Goal: Task Accomplishment & Management: Manage account settings

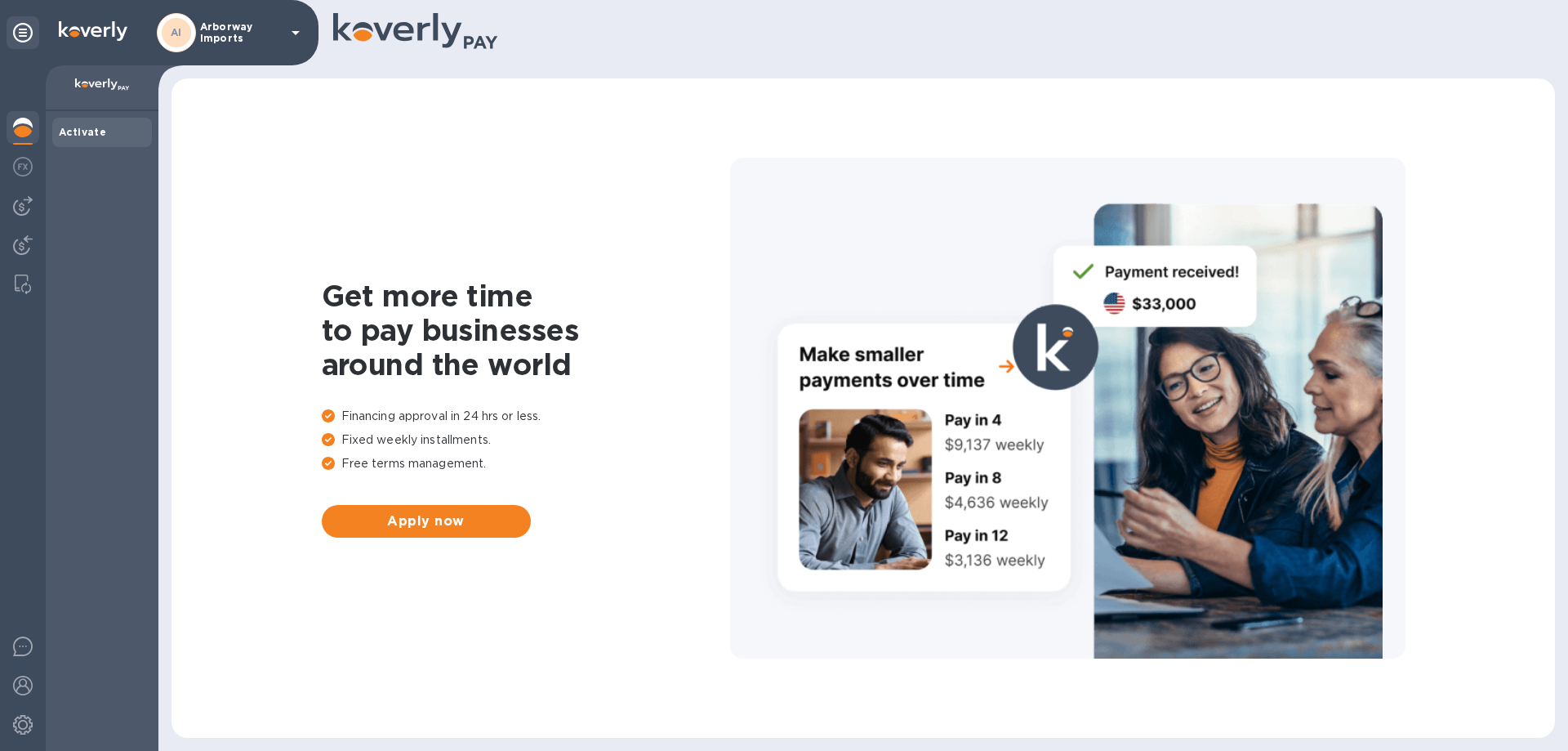
click at [224, 45] on div "AI Arborway Imports" at bounding box center [231, 32] width 148 height 39
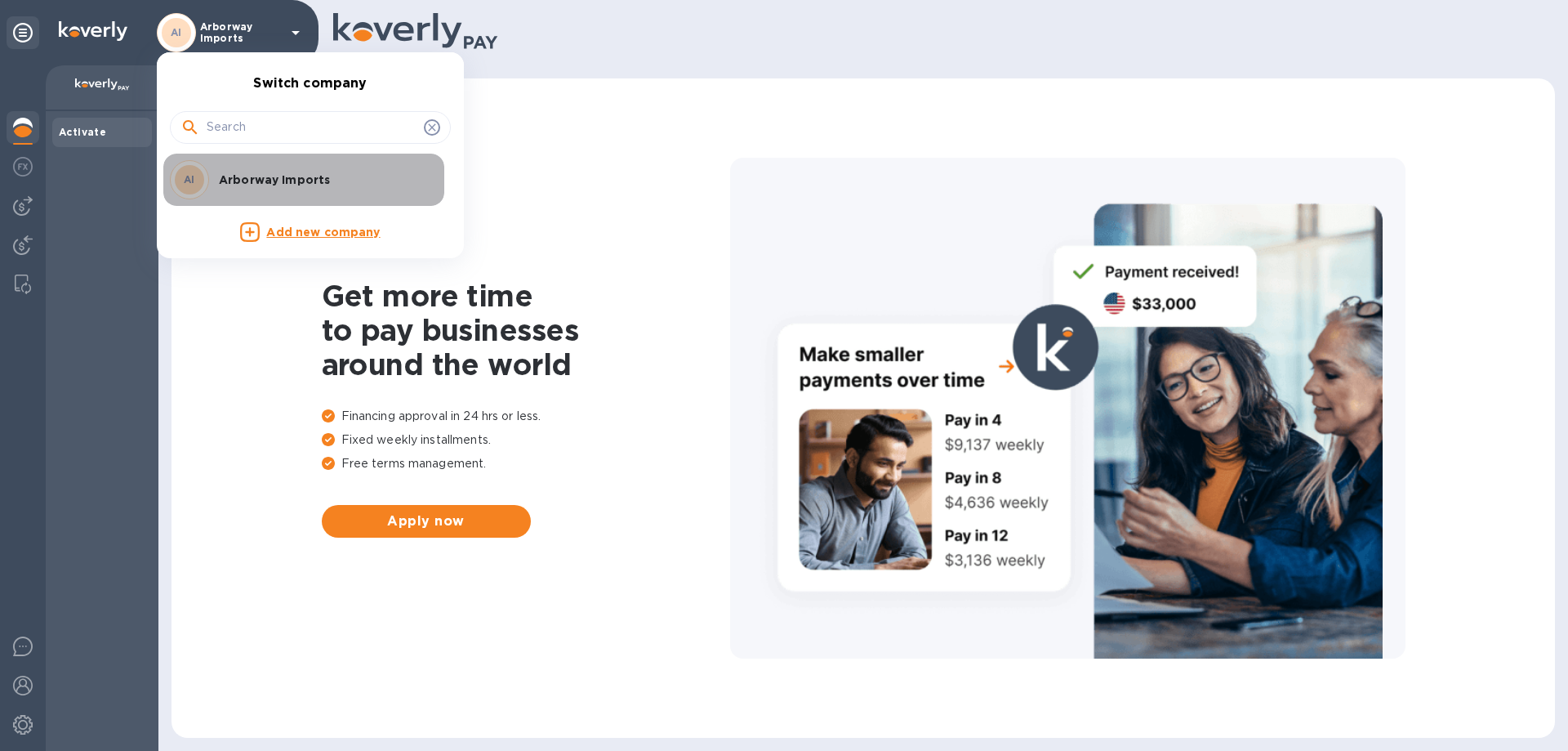
click at [233, 170] on div "AI Arborway Imports" at bounding box center [297, 180] width 255 height 39
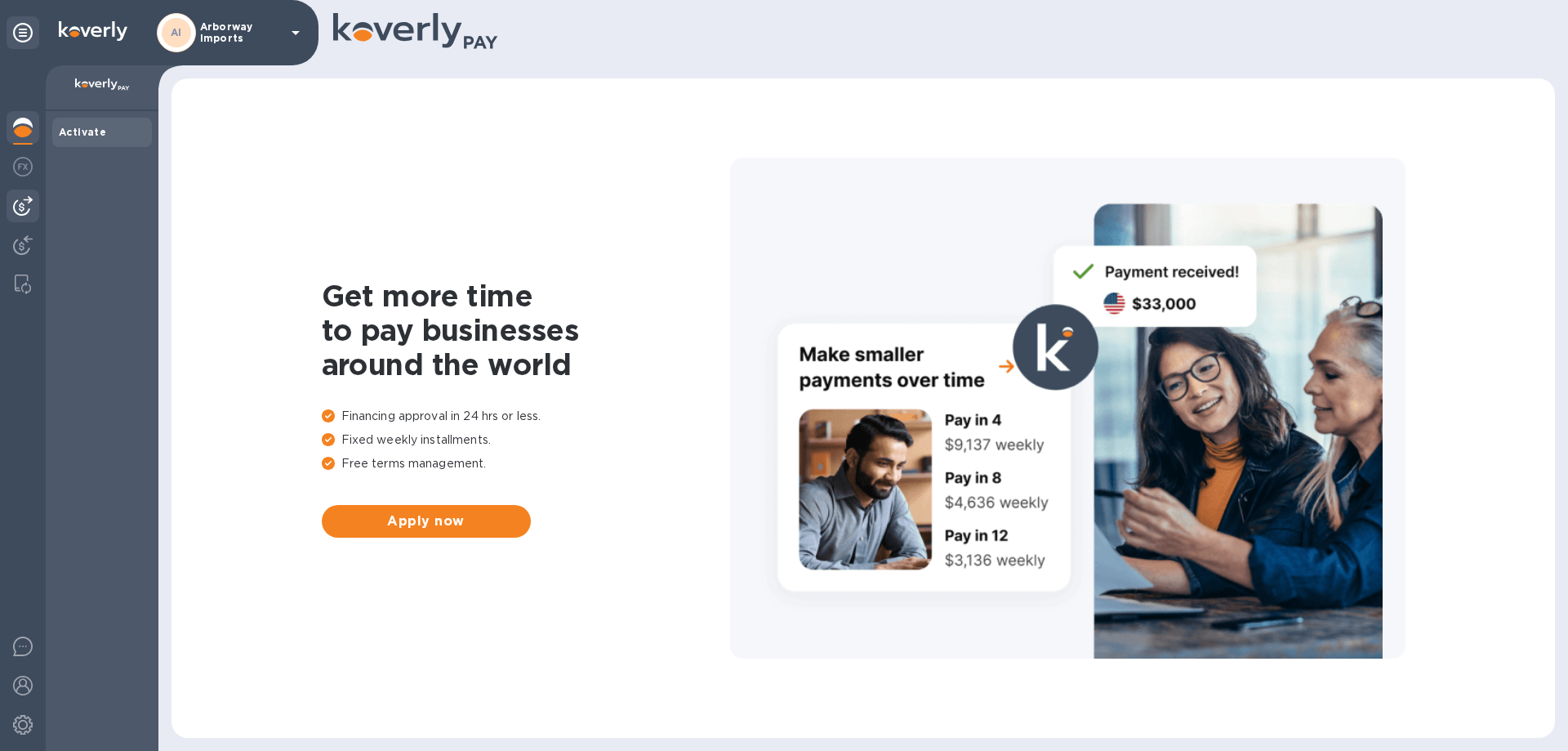
click at [30, 212] on img at bounding box center [23, 206] width 19 height 19
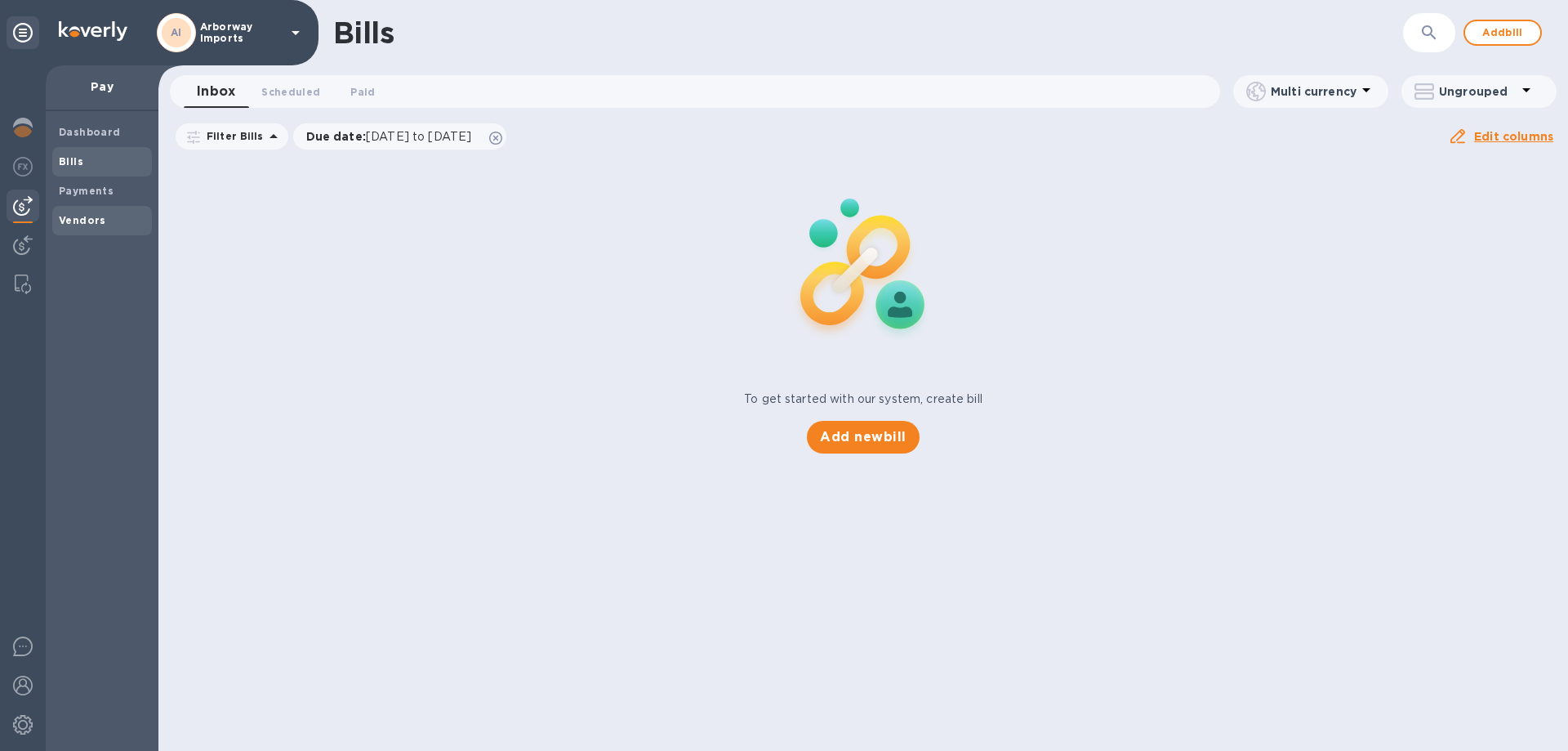
click at [60, 218] on b "Vendors" at bounding box center [82, 220] width 47 height 12
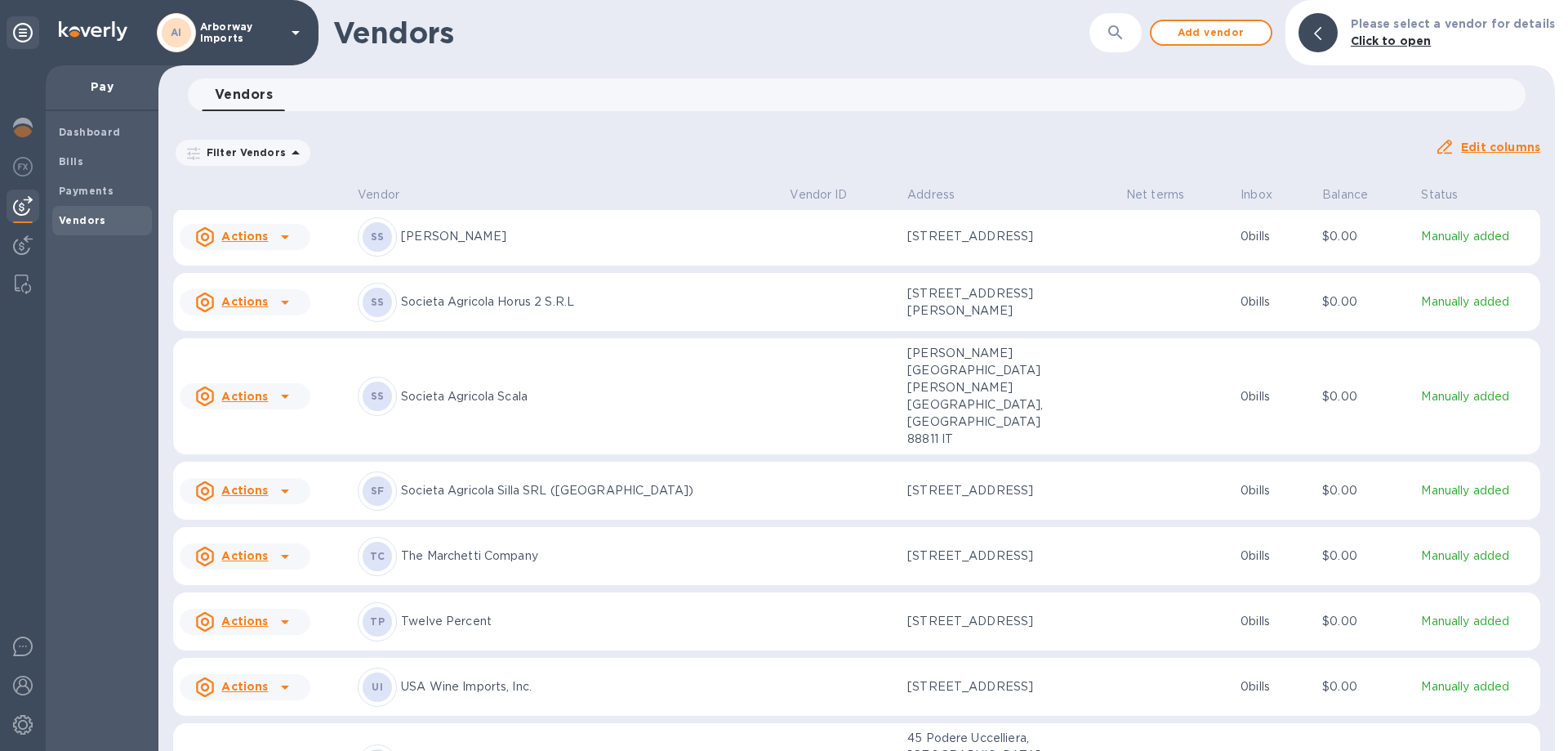
scroll to position [7980, 0]
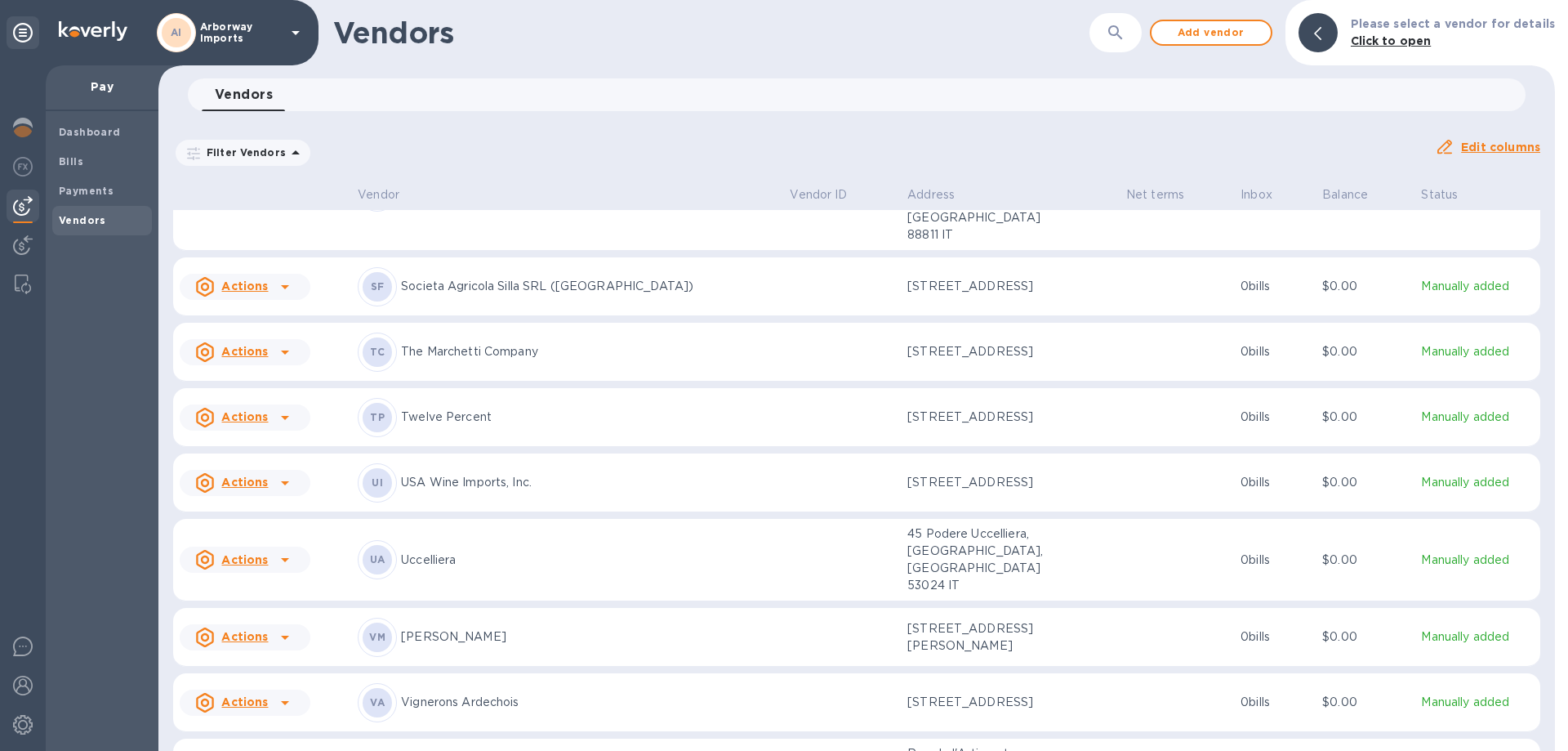
click at [471, 408] on p "Twelve Percent" at bounding box center [589, 417] width 376 height 17
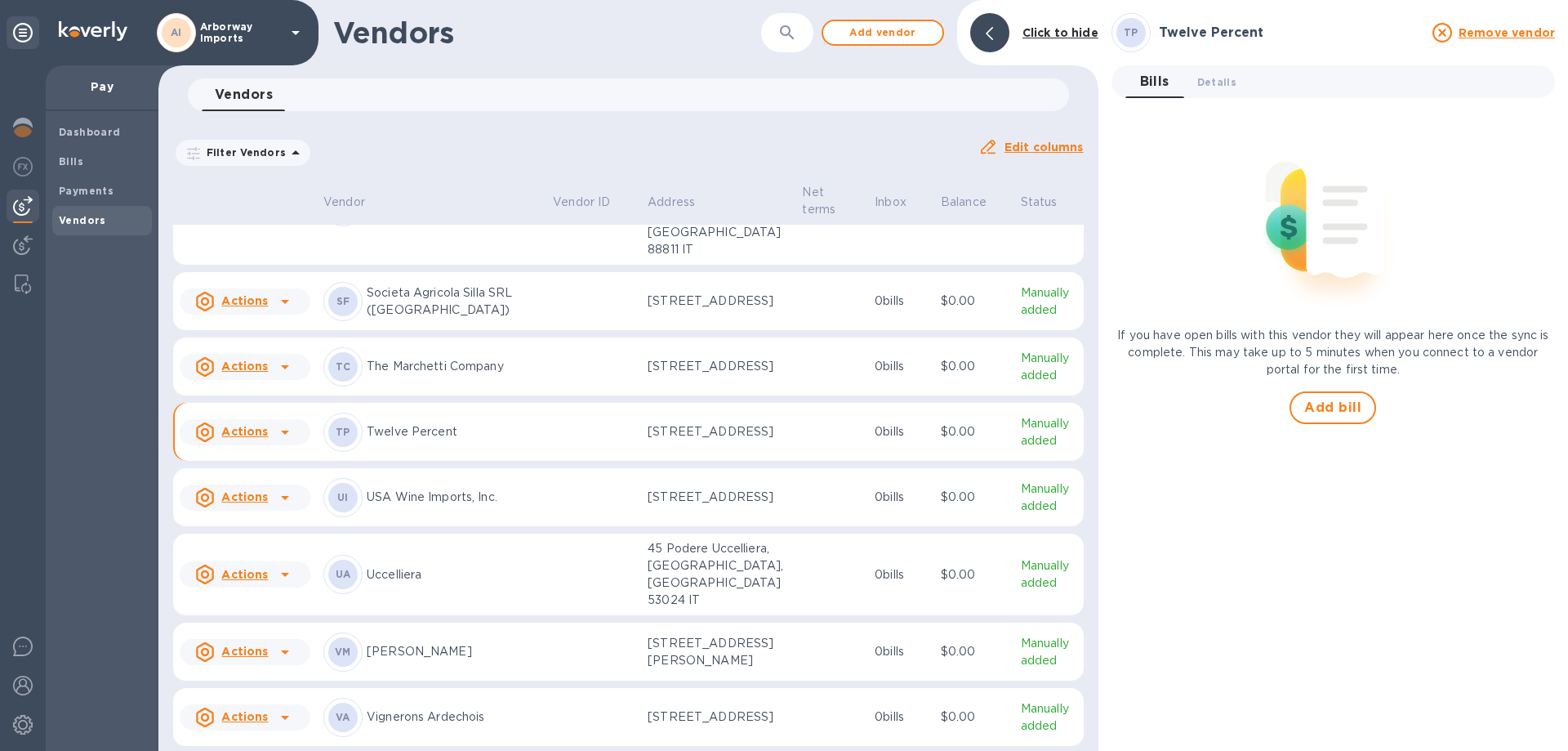
scroll to position [8101, 0]
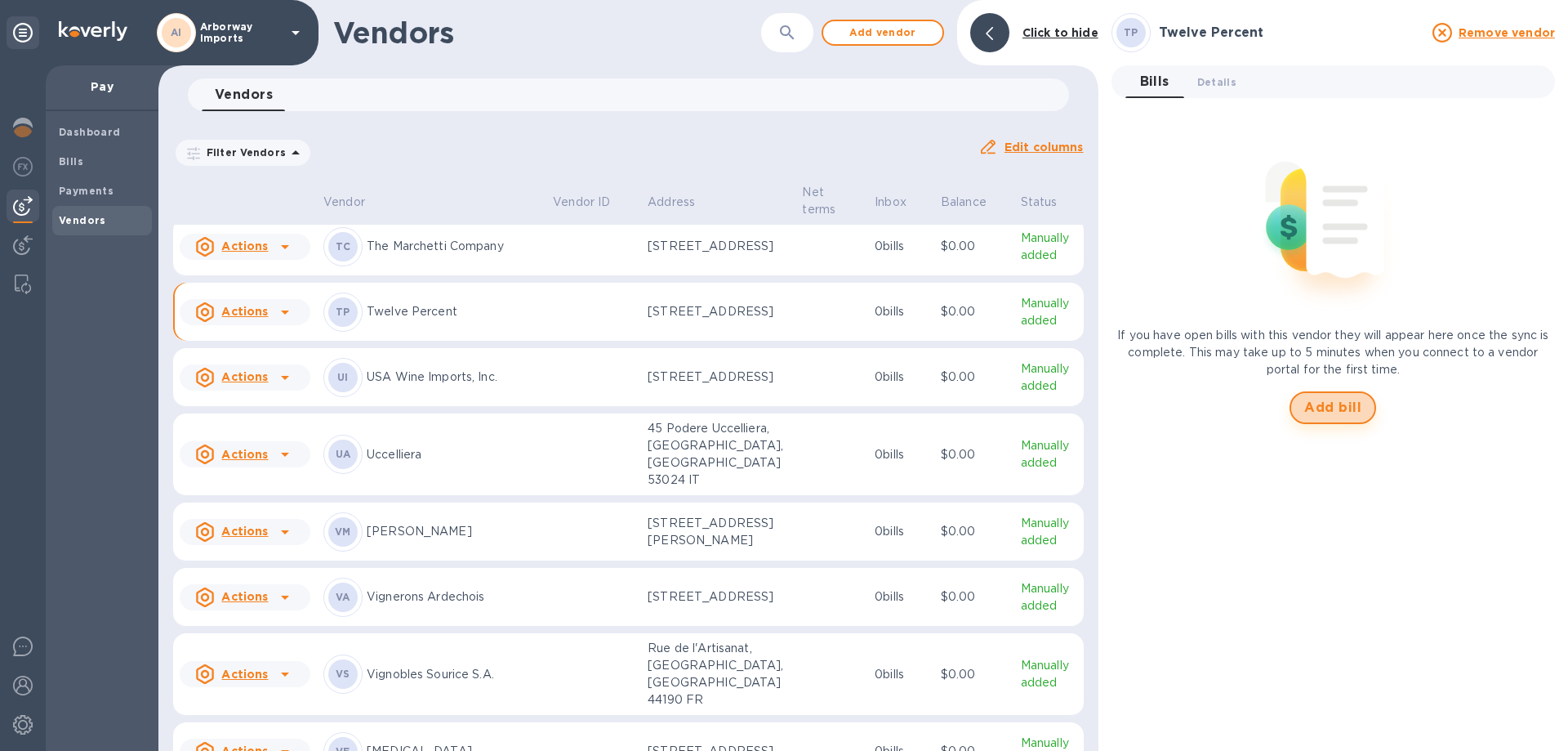
click at [1324, 404] on span "Add bill" at bounding box center [1333, 407] width 58 height 19
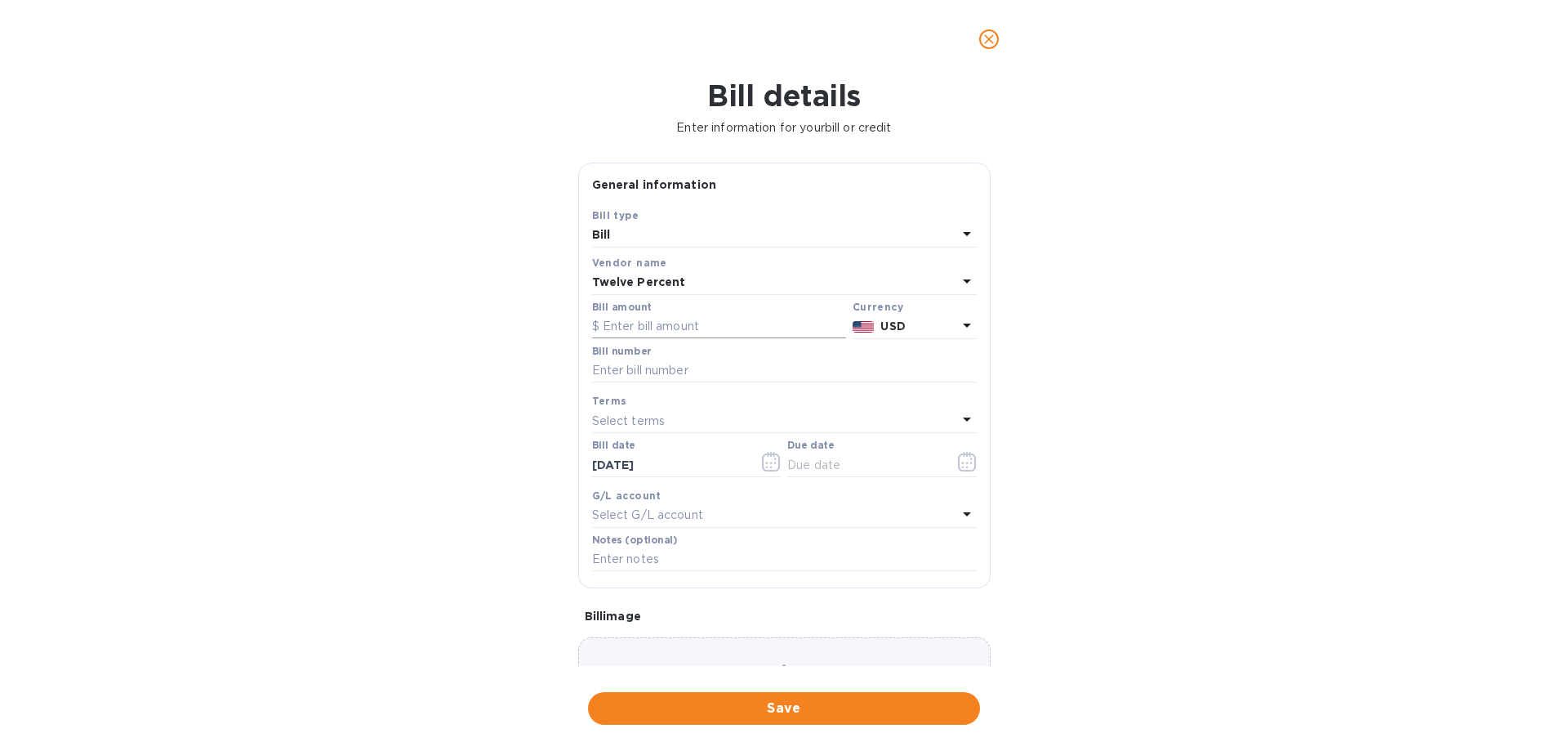
click at [772, 327] on input "text" at bounding box center [719, 327] width 254 height 24
type input "4,875.90"
click at [710, 366] on input "text" at bounding box center [784, 371] width 385 height 24
type input "Remaining Balance on I Saw God August Batch"
click at [958, 461] on icon "button" at bounding box center [968, 461] width 19 height 19
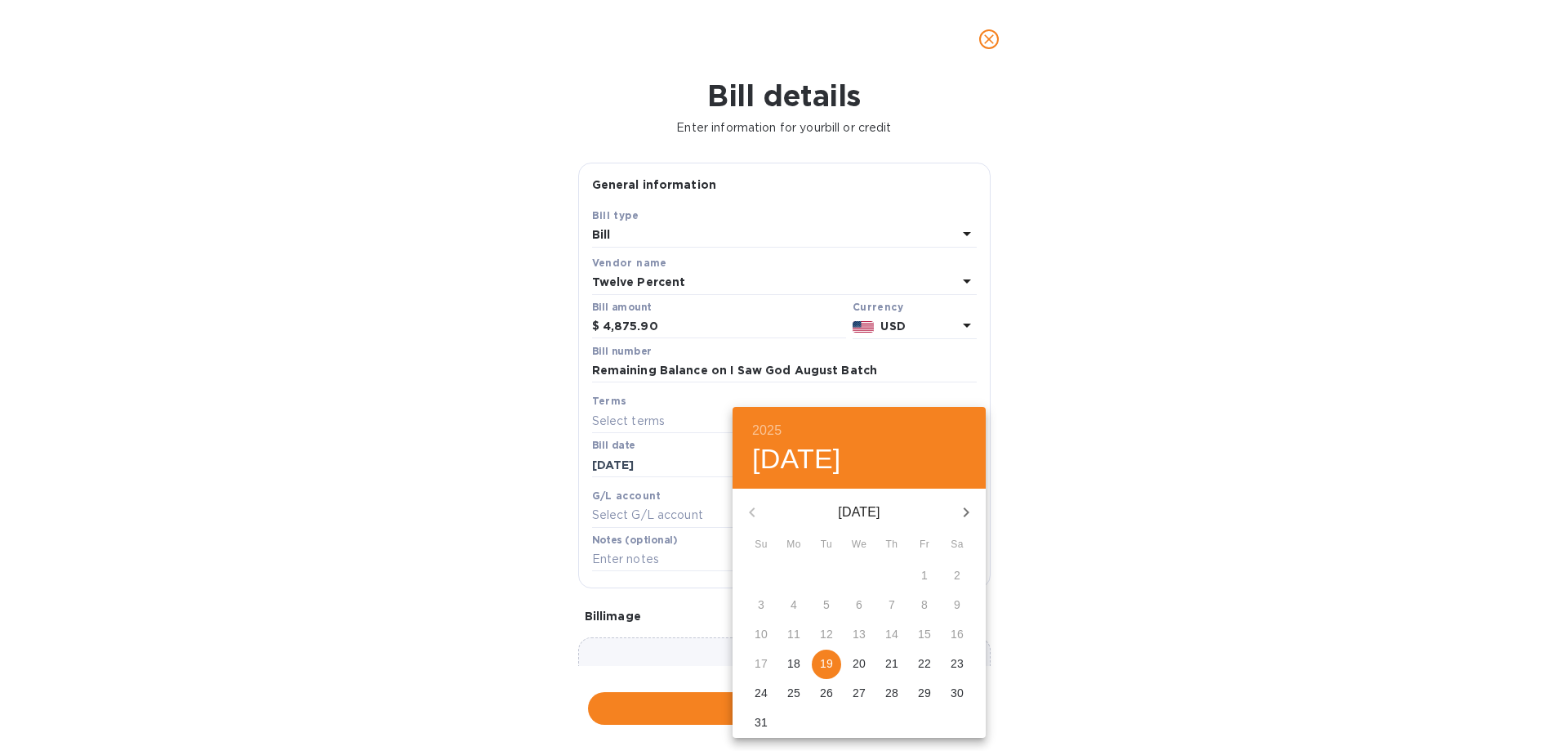
click at [828, 660] on p "19" at bounding box center [826, 663] width 13 height 17
type input "[DATE]"
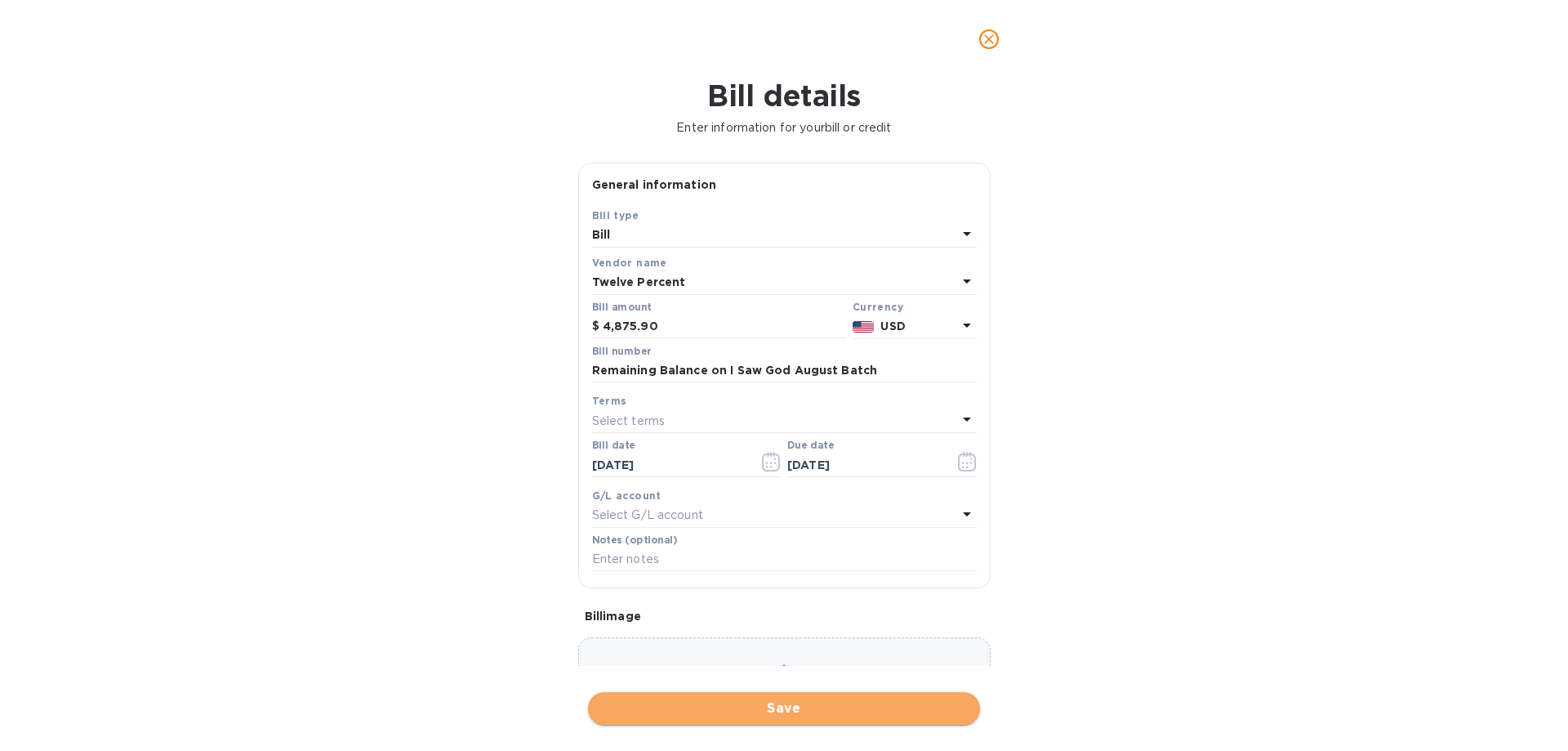
click at [816, 702] on span "Save" at bounding box center [784, 708] width 366 height 19
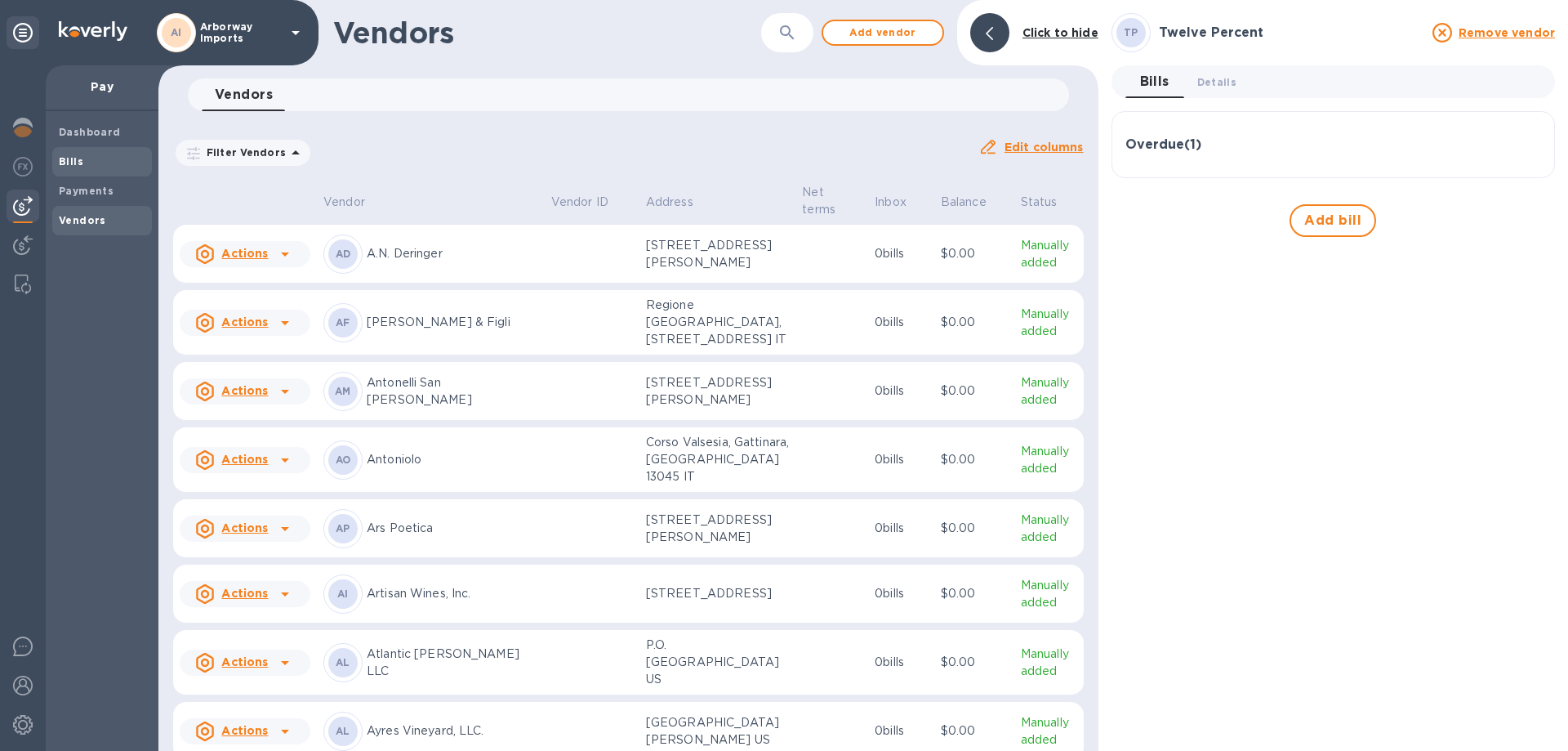
click at [97, 161] on span "Bills" at bounding box center [101, 161] width 86 height 17
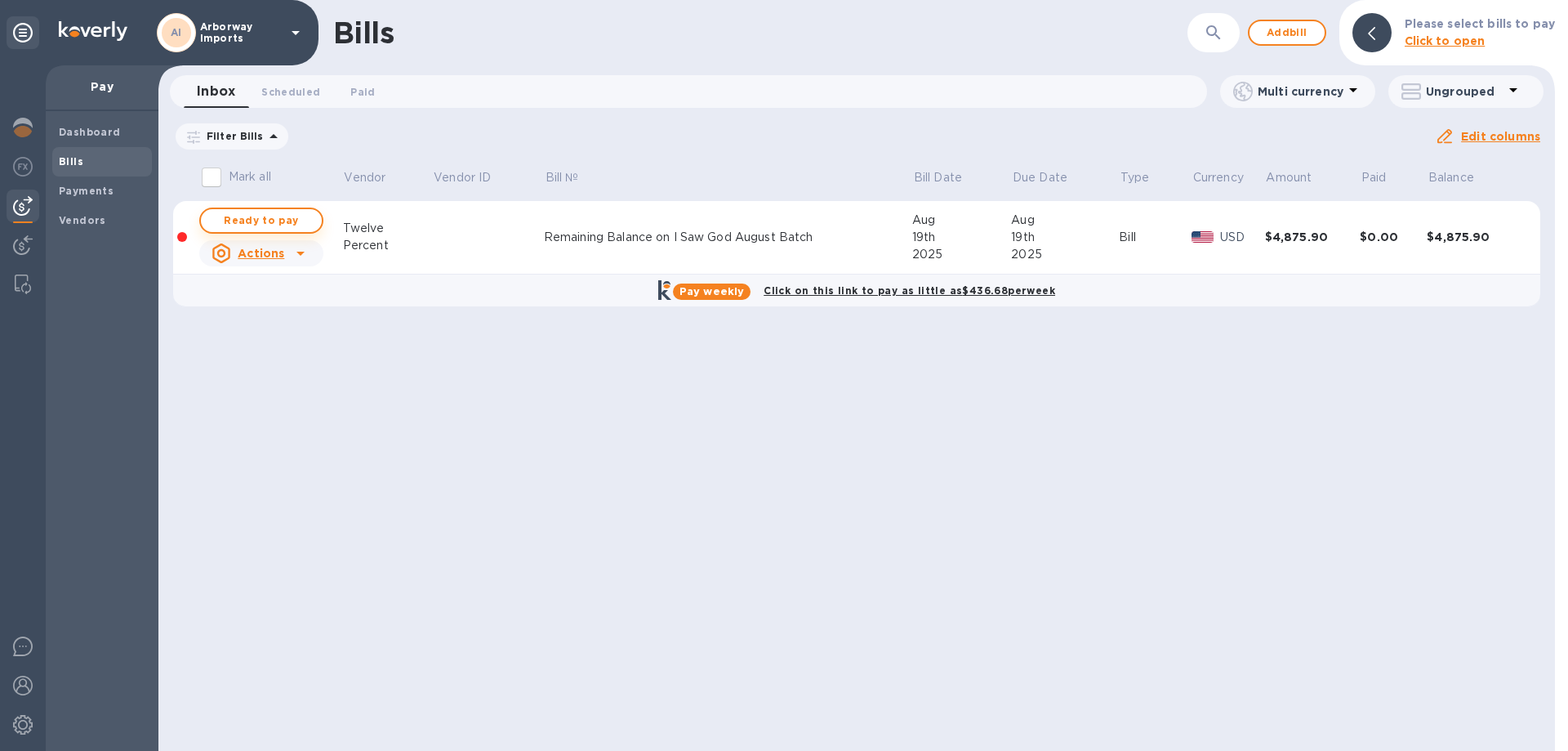
click at [283, 225] on span "Ready to pay" at bounding box center [261, 221] width 95 height 19
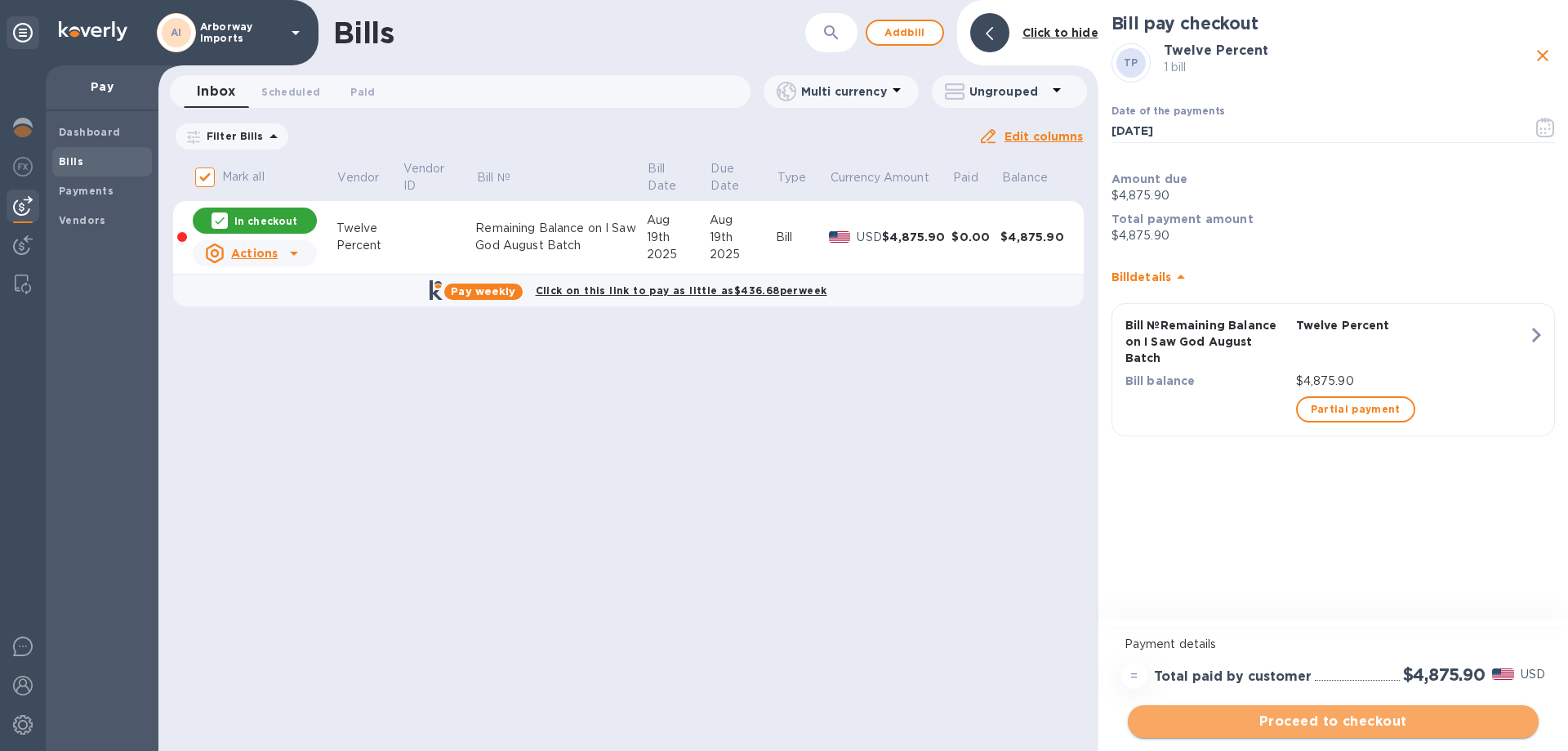
click at [1388, 719] on span "Proceed to checkout" at bounding box center [1333, 721] width 385 height 19
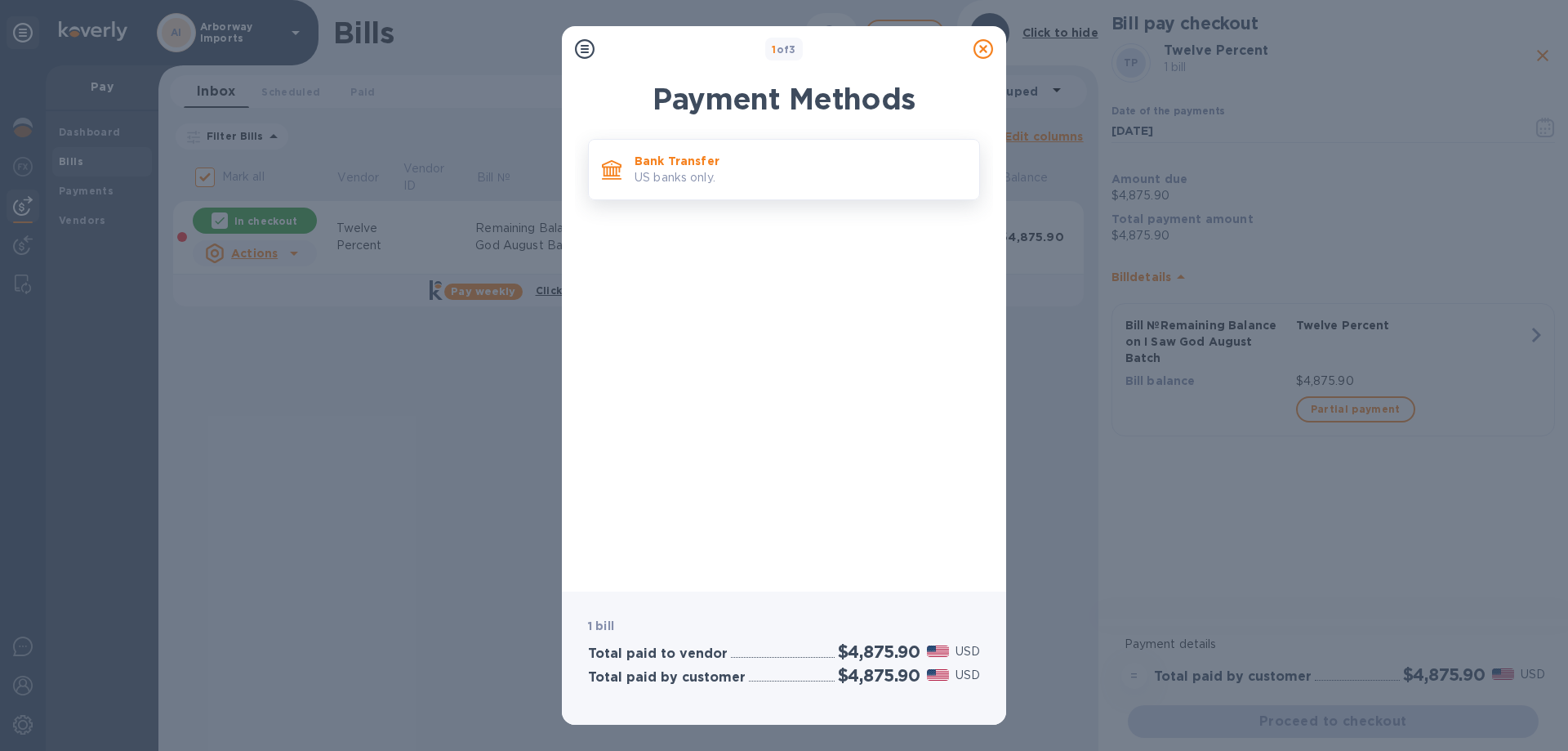
click at [786, 187] on p "US banks only." at bounding box center [801, 178] width 331 height 17
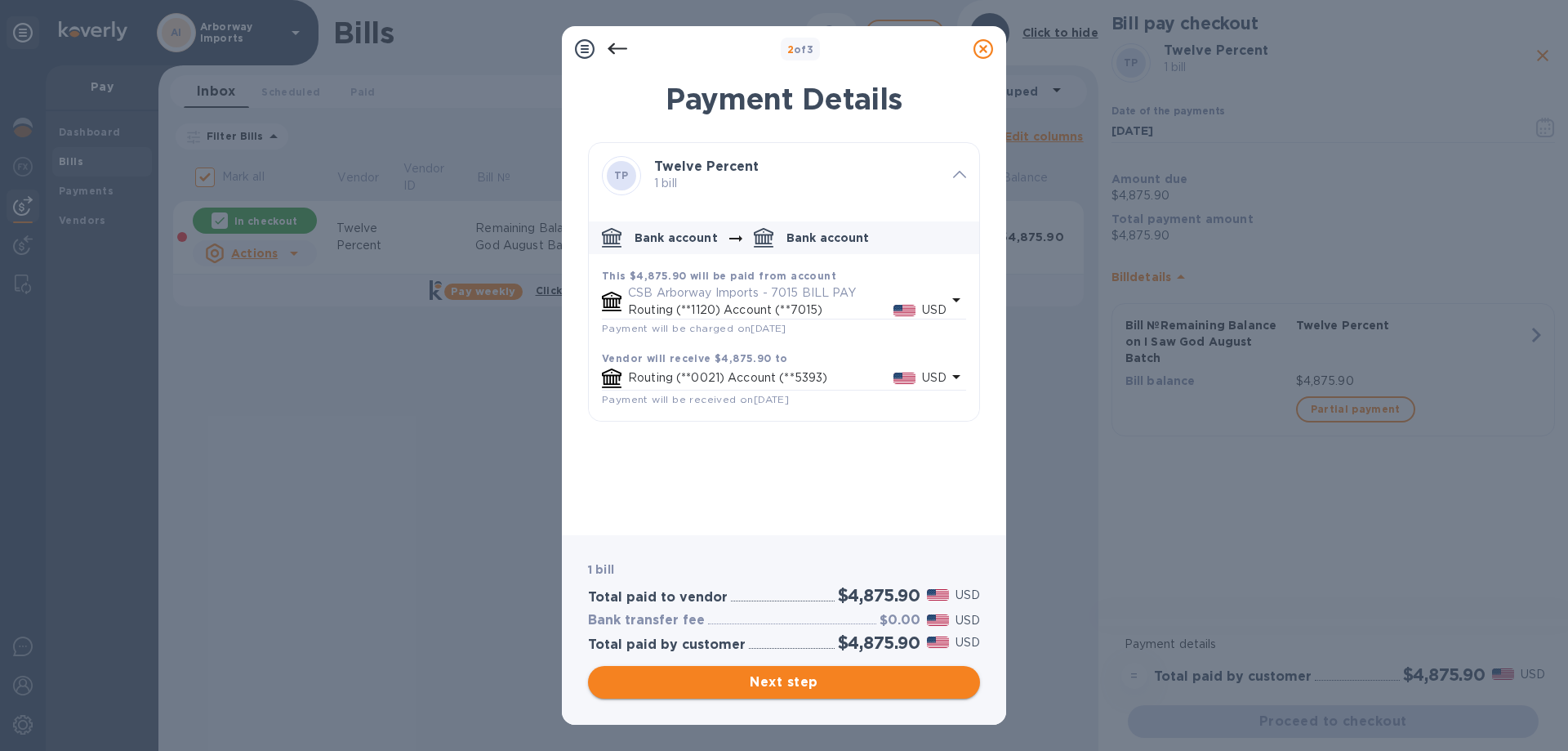
click at [756, 685] on span "Next step" at bounding box center [784, 682] width 366 height 19
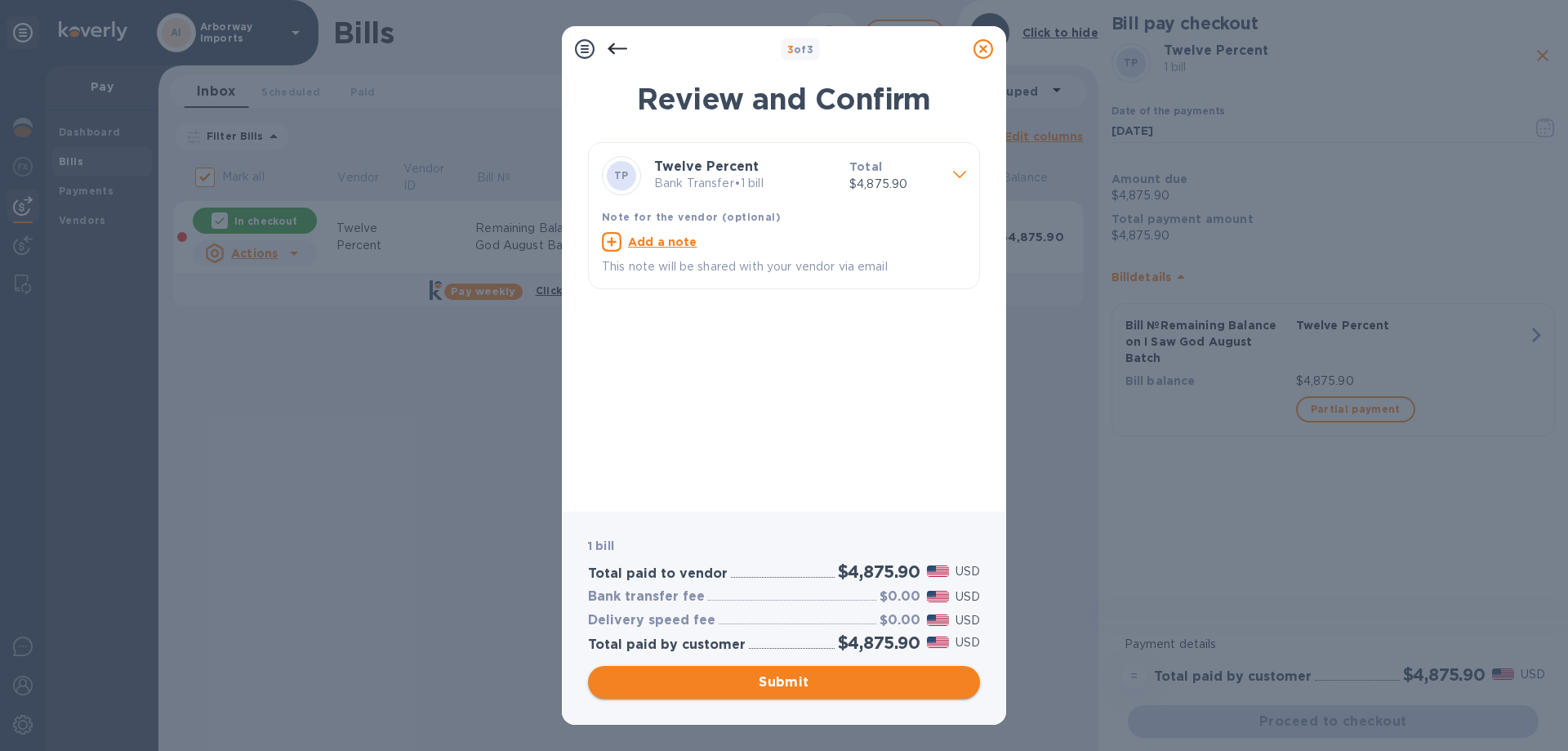
click at [751, 678] on span "Submit" at bounding box center [784, 682] width 366 height 19
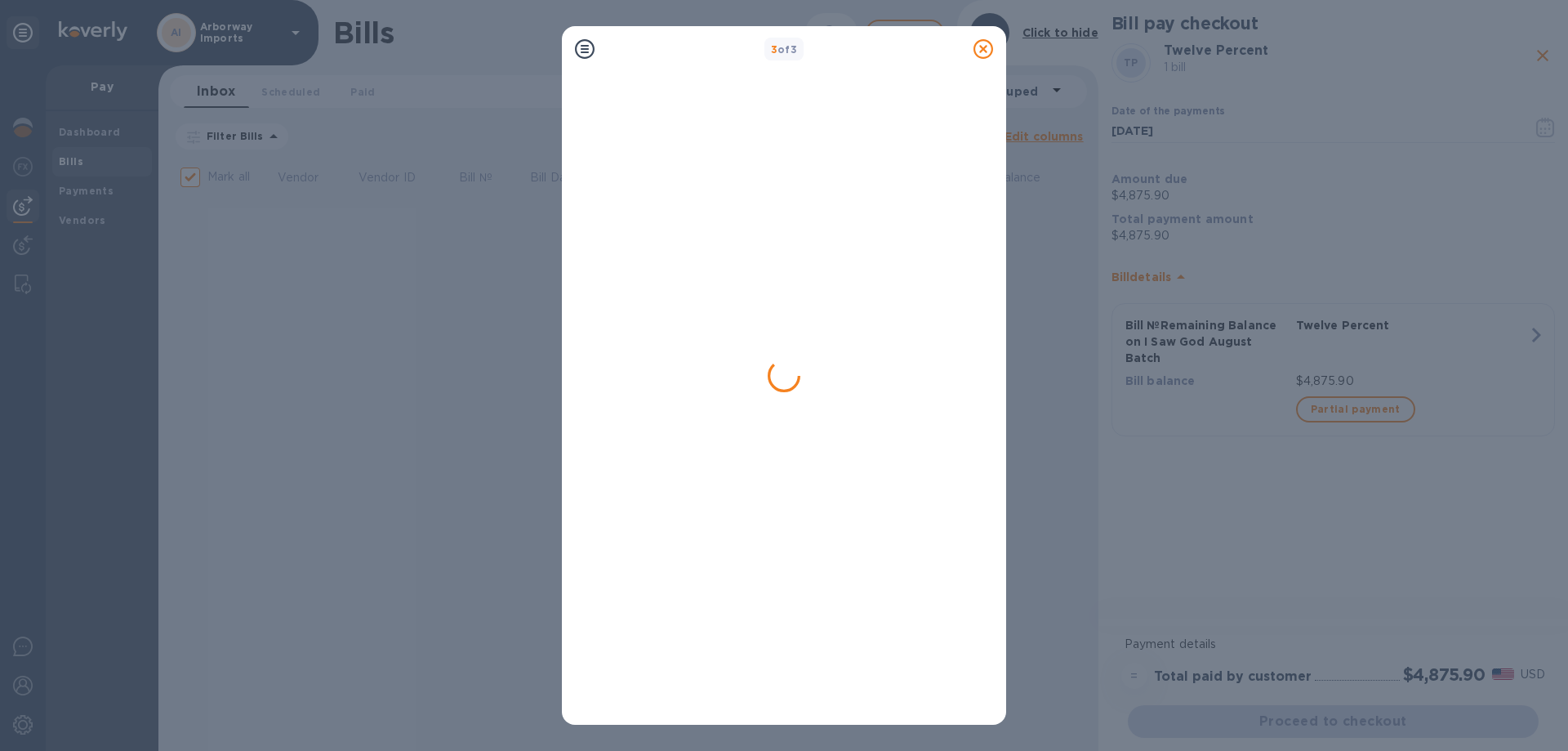
checkbox input "false"
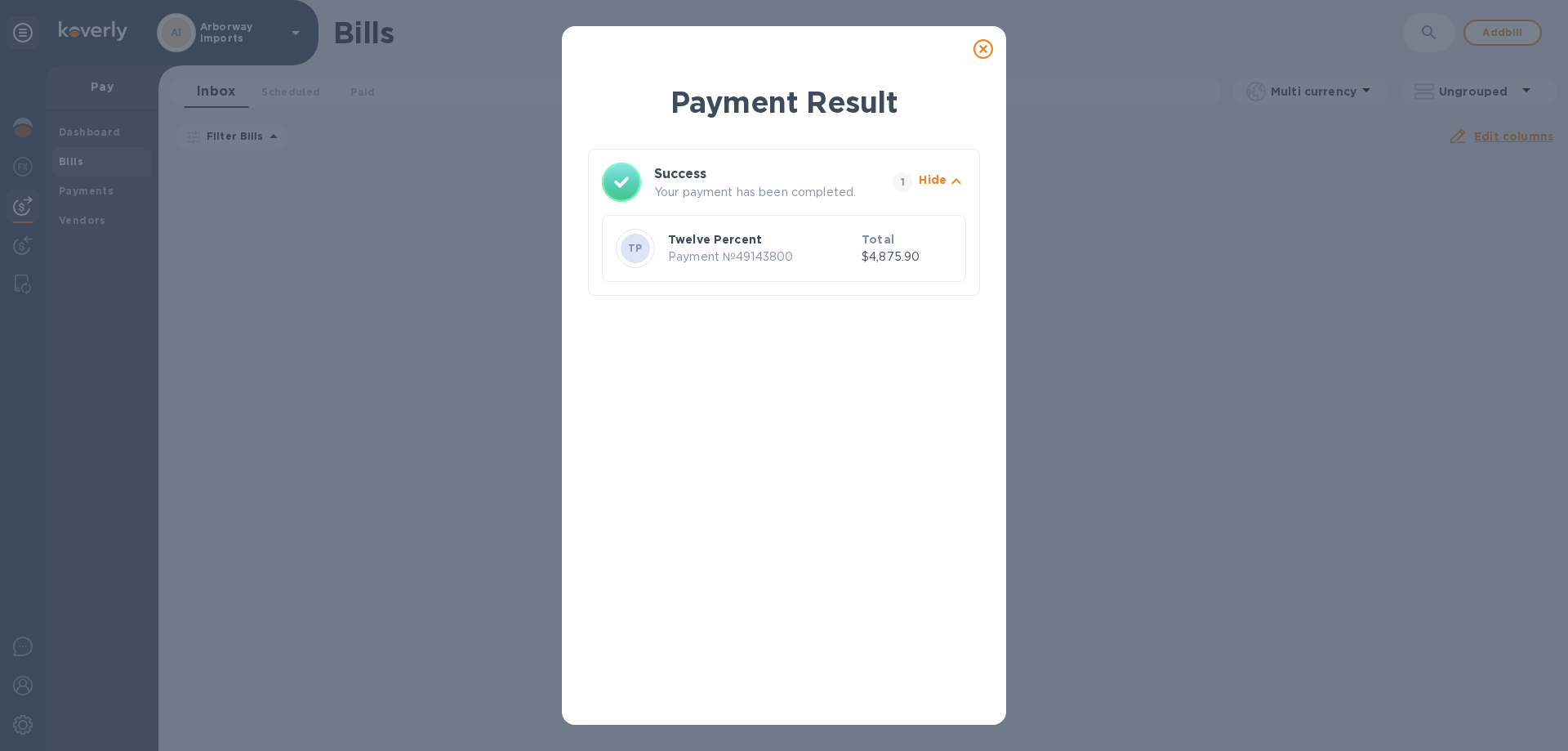
click at [990, 44] on icon at bounding box center [983, 49] width 19 height 19
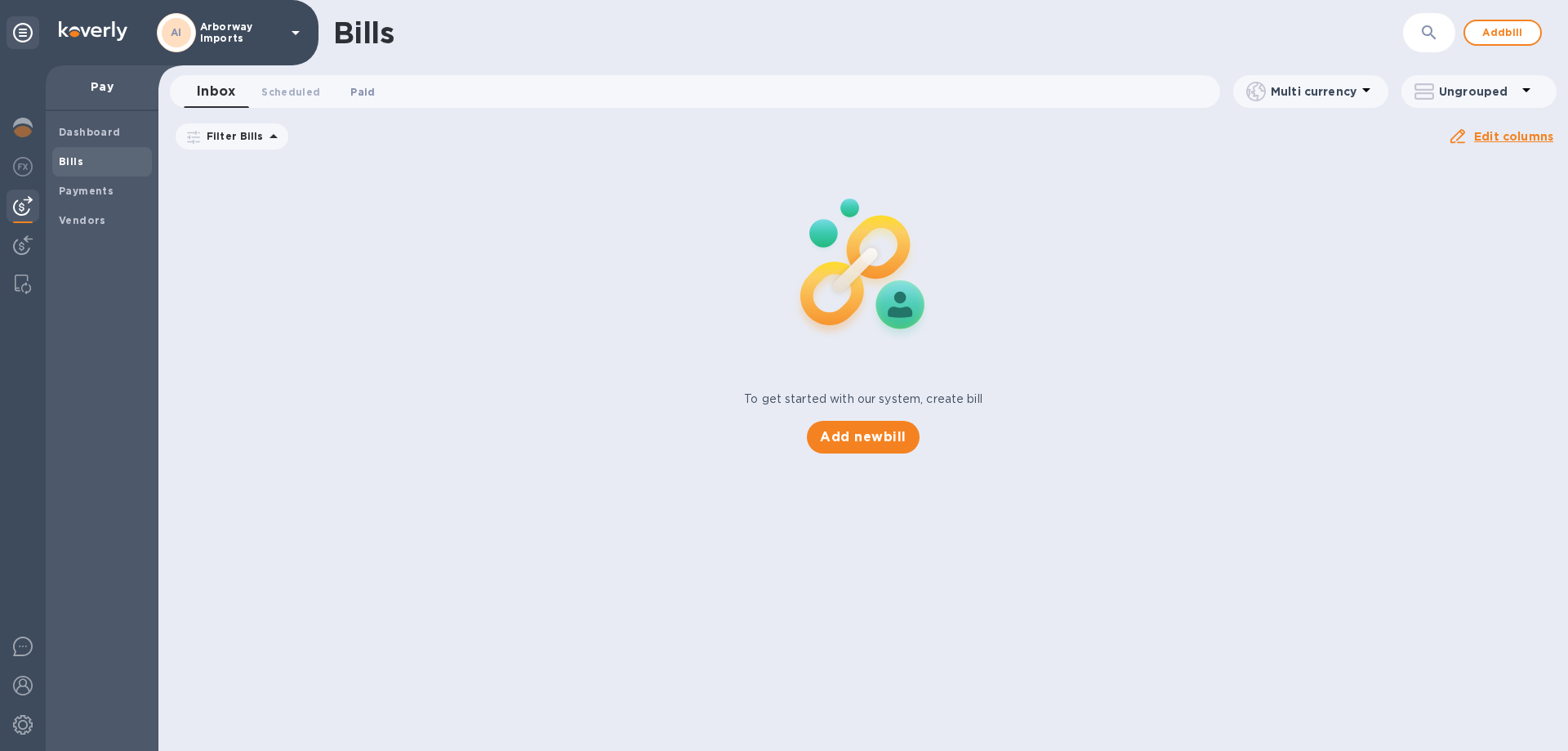
click at [351, 84] on span "Paid 0" at bounding box center [363, 92] width 24 height 17
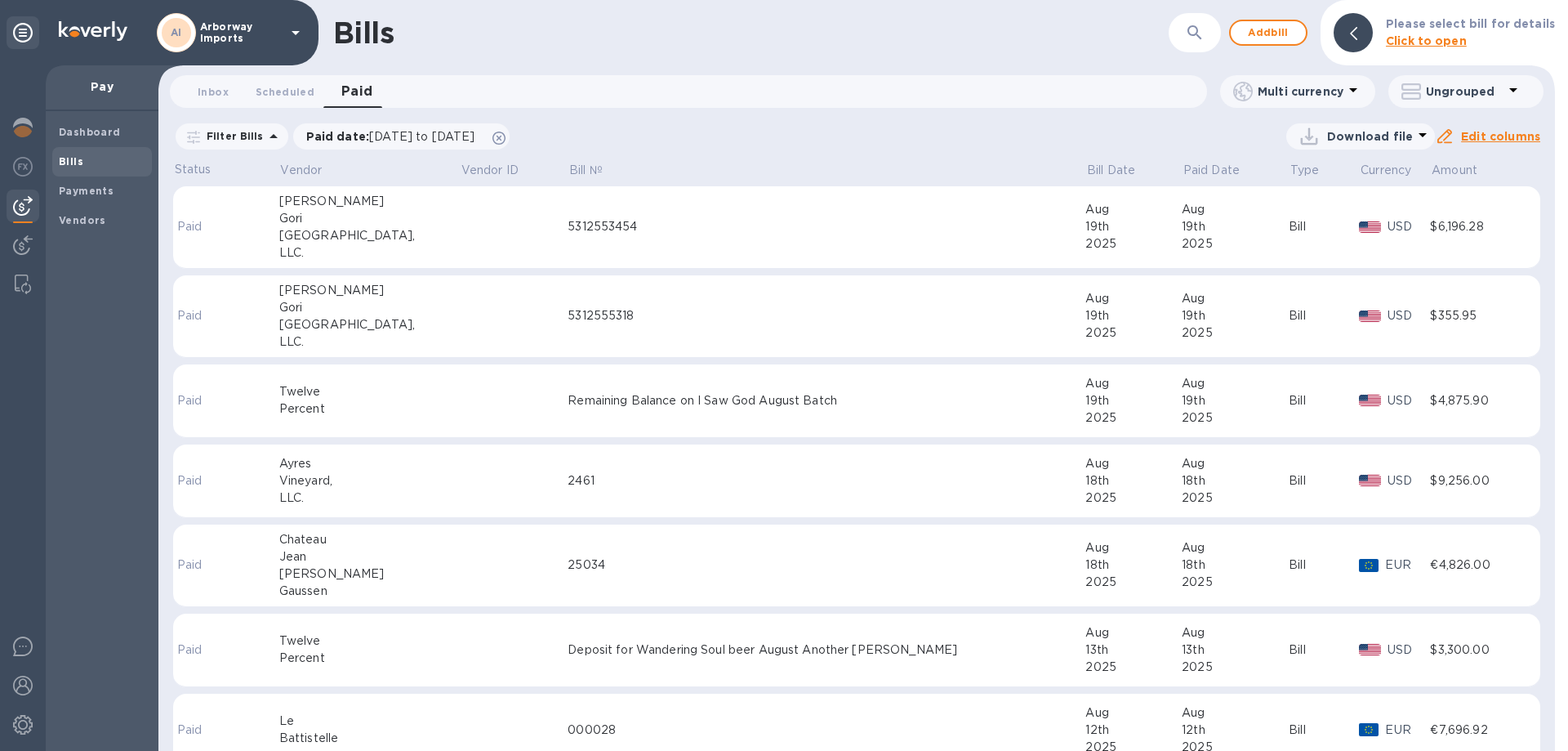
click at [571, 393] on div "Remaining Balance on I Saw God August Batch" at bounding box center [827, 401] width 518 height 17
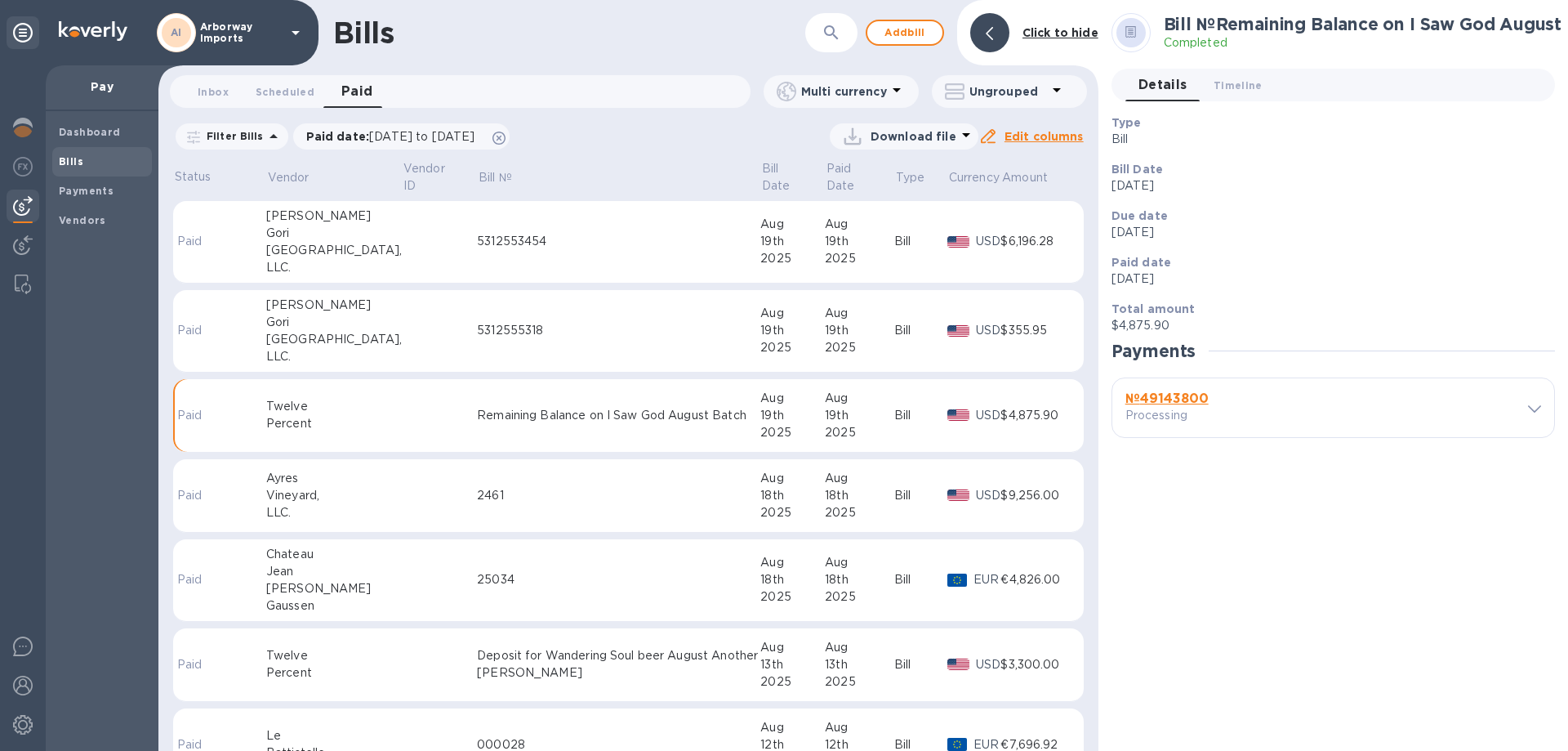
click at [1188, 398] on b "№ 49143800" at bounding box center [1168, 399] width 84 height 16
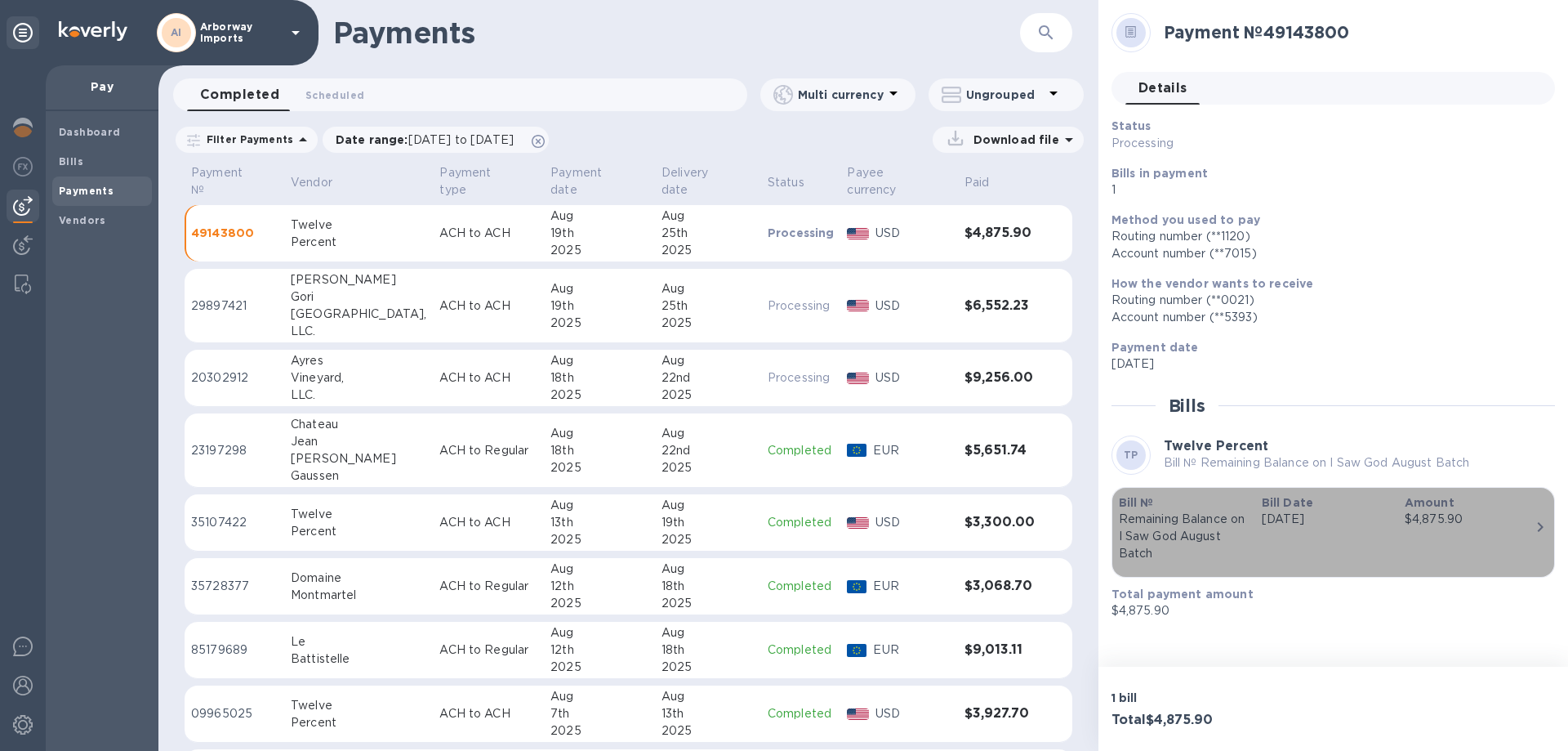
click at [1317, 522] on p "[DATE]" at bounding box center [1326, 519] width 130 height 17
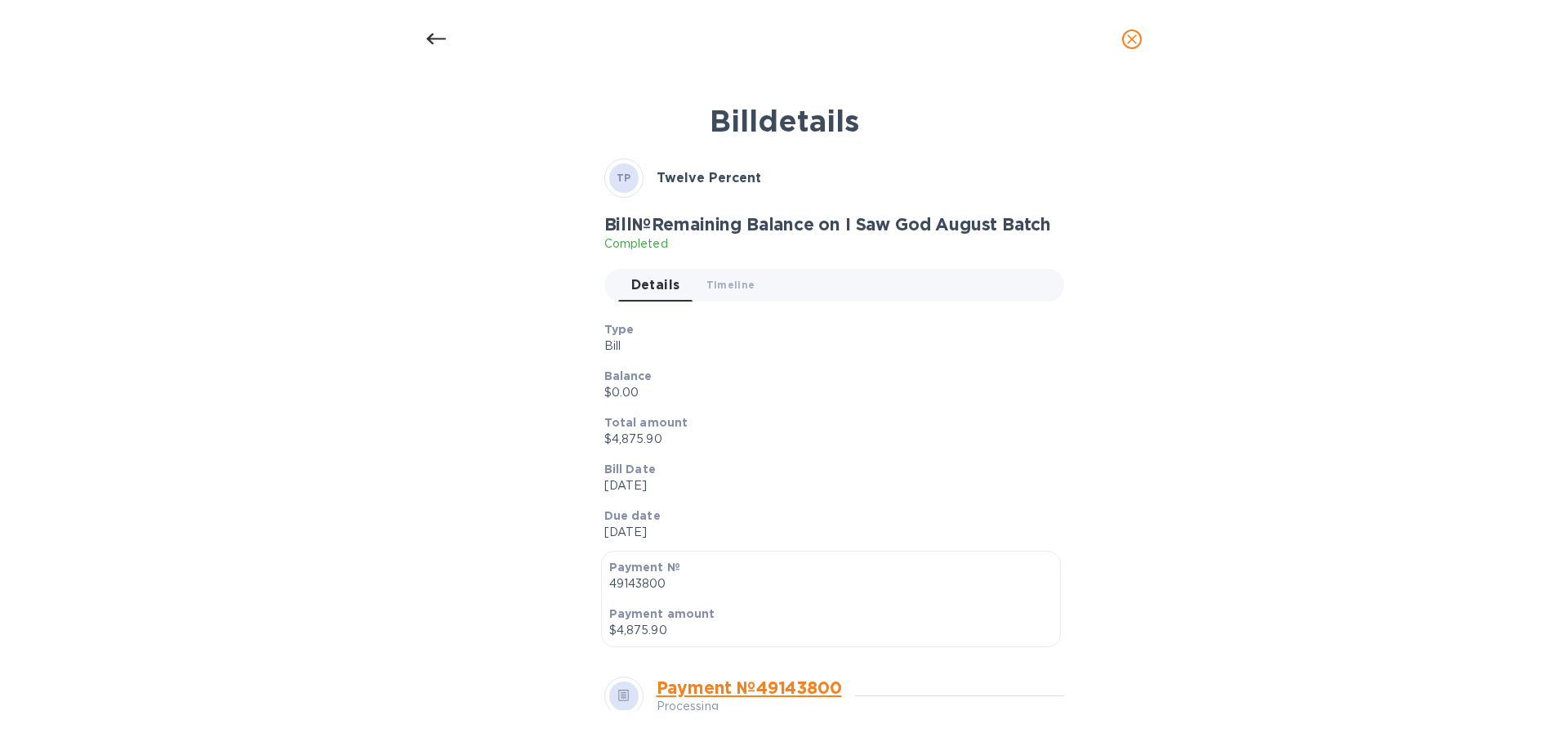
click at [890, 348] on p "Bill" at bounding box center [828, 346] width 447 height 17
